Goal: Transaction & Acquisition: Purchase product/service

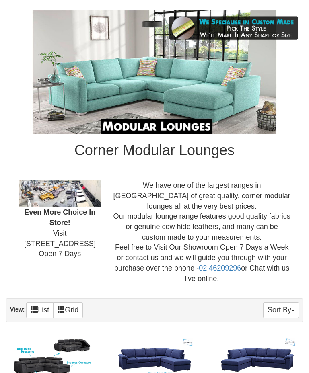
scroll to position [116, 0]
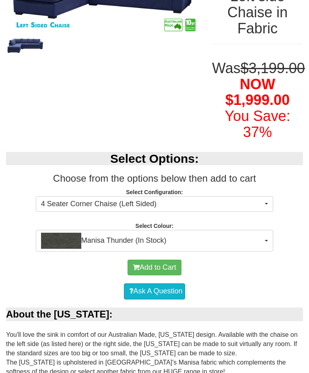
scroll to position [175, 0]
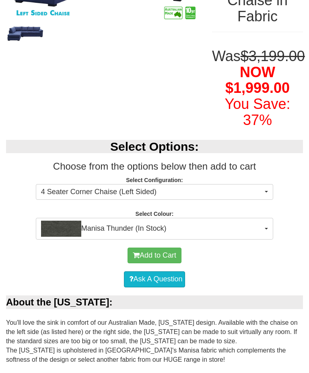
click at [267, 240] on button "Manisa Thunder (In Stock)" at bounding box center [154, 229] width 237 height 22
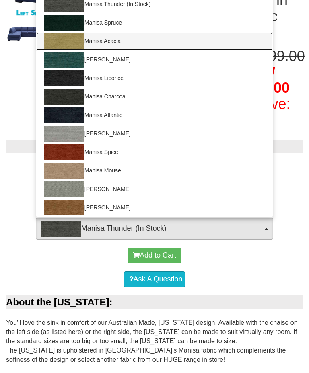
click at [121, 51] on link "Manisa Acacia" at bounding box center [154, 41] width 236 height 18
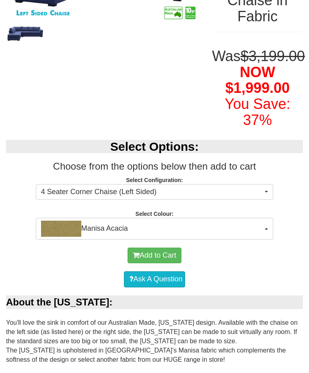
click at [265, 229] on span "button" at bounding box center [265, 229] width 3 height 2
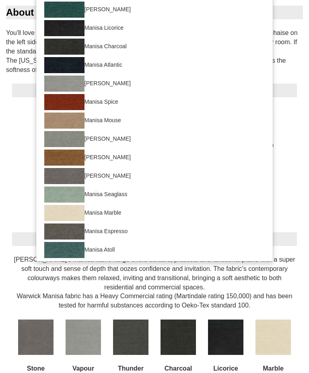
scroll to position [465, 0]
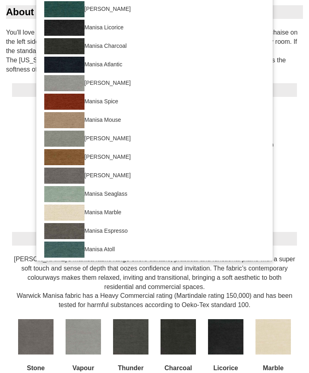
click at [297, 164] on div at bounding box center [154, 186] width 309 height 373
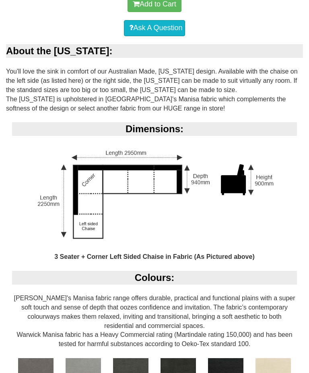
scroll to position [426, 0]
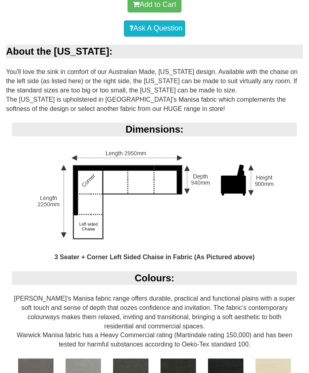
click at [294, 208] on div "3 Seater + Corner Left Sided Chaise in Fabric (As Pictured above)" at bounding box center [154, 208] width 285 height 126
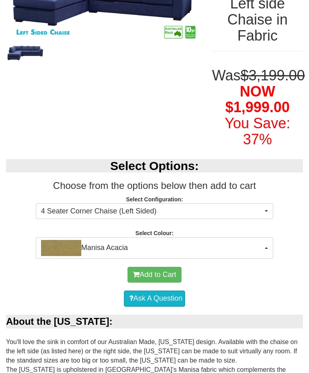
scroll to position [156, 0]
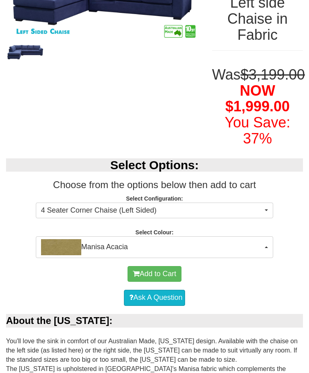
click at [268, 258] on button "Manisa Acacia" at bounding box center [154, 247] width 237 height 22
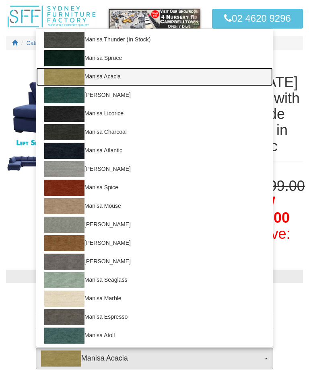
scroll to position [33, 0]
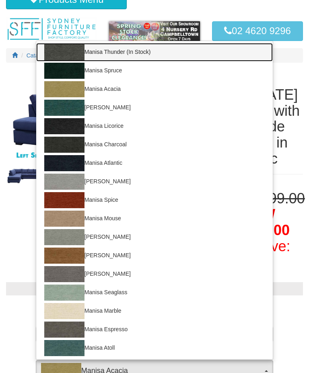
click at [68, 60] on img at bounding box center [64, 52] width 40 height 16
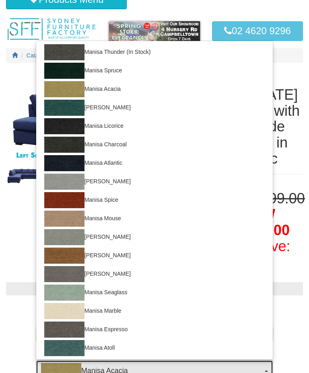
select select "1894"
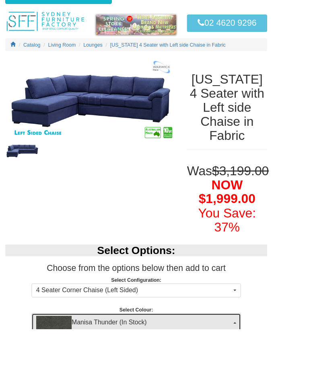
scroll to position [153, 0]
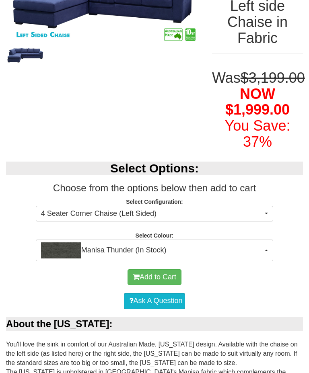
click at [267, 261] on button "Manisa Thunder (In Stock)" at bounding box center [154, 251] width 237 height 22
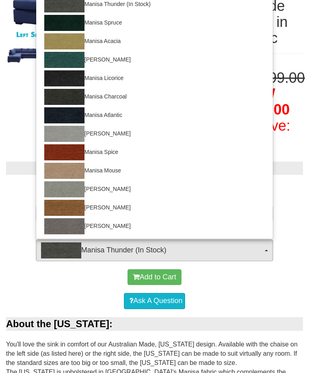
click at [249, 298] on div at bounding box center [154, 186] width 309 height 373
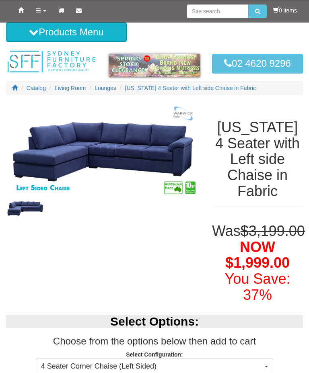
scroll to position [0, 0]
